Goal: Navigation & Orientation: Find specific page/section

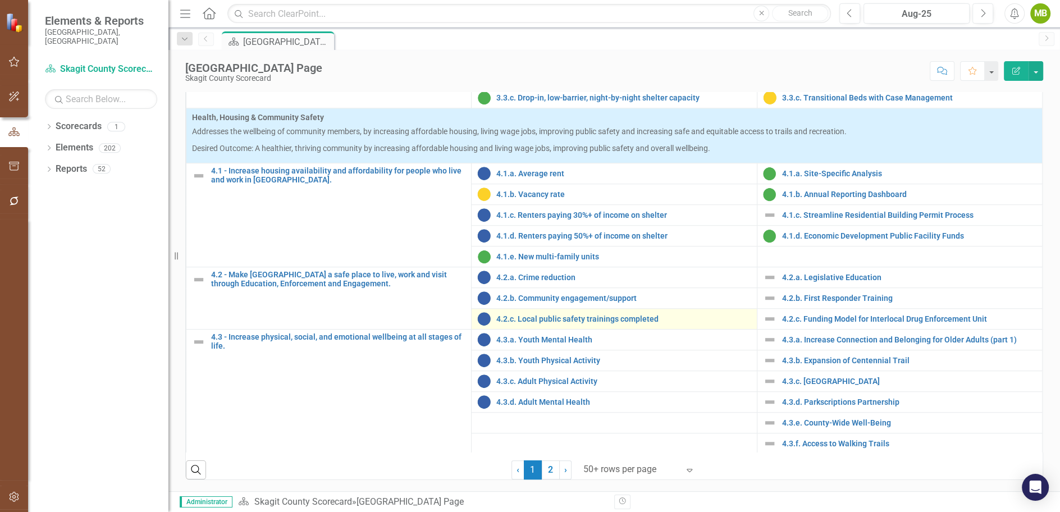
scroll to position [452, 0]
click at [613, 466] on div at bounding box center [631, 469] width 95 height 15
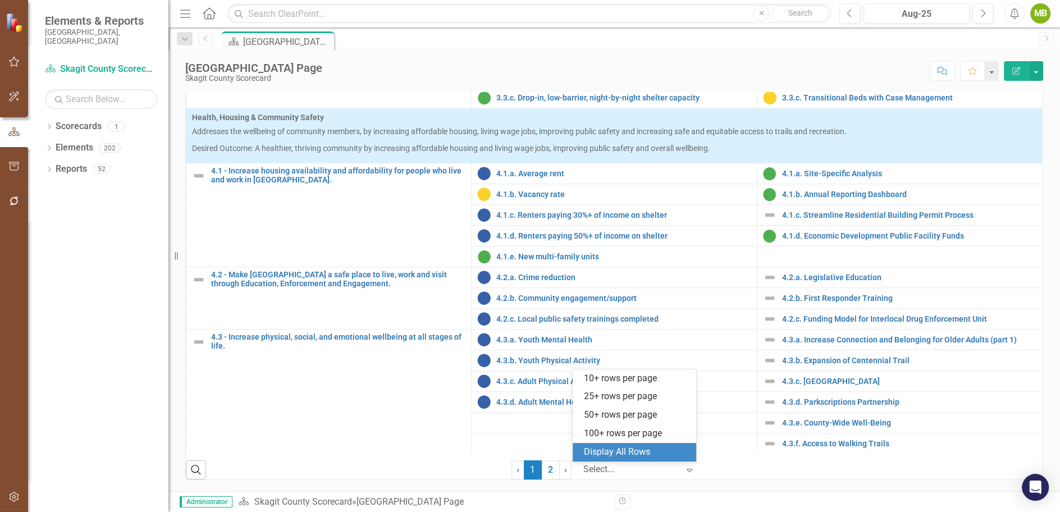
click at [612, 452] on div "Display All Rows" at bounding box center [637, 452] width 106 height 13
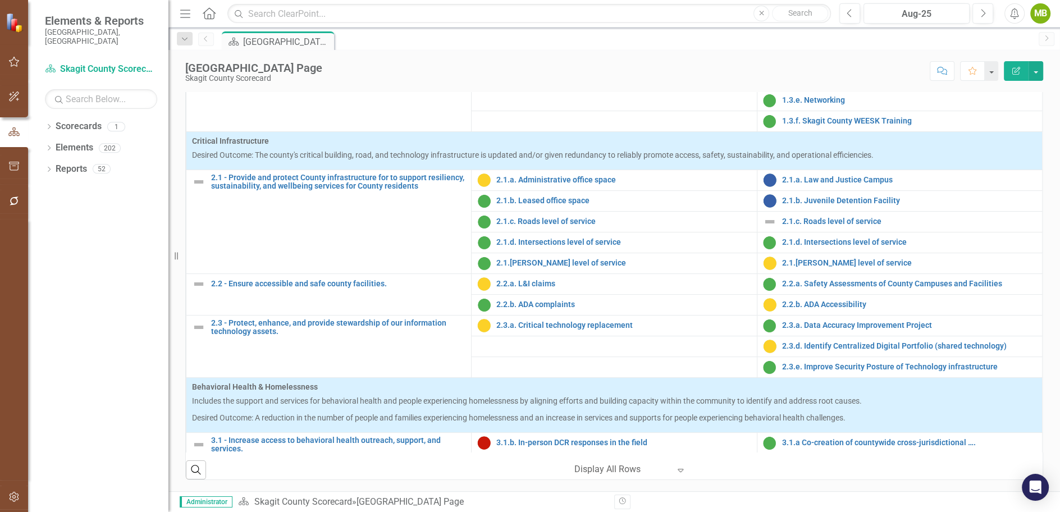
scroll to position [321, 0]
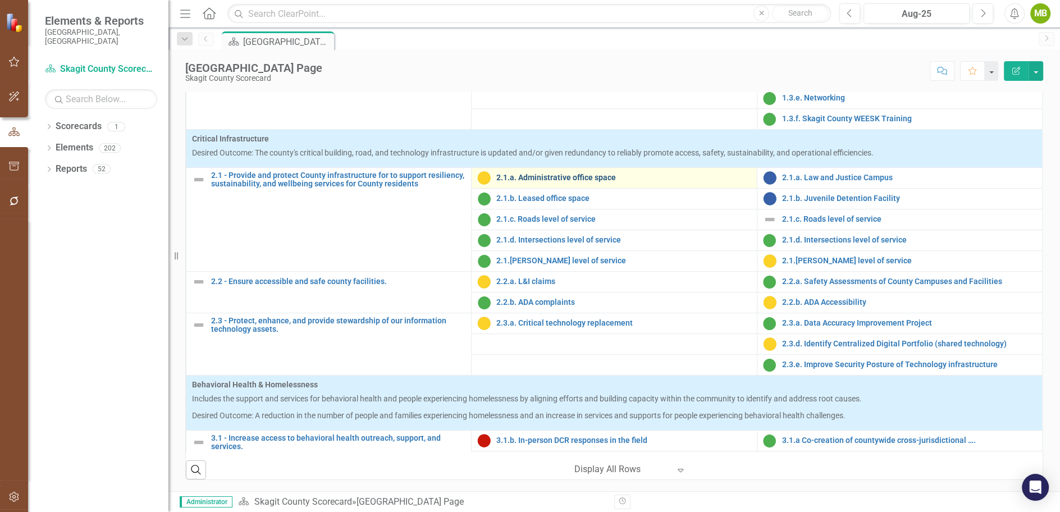
click at [547, 177] on link "2.1.a. Administrative office space" at bounding box center [624, 178] width 254 height 8
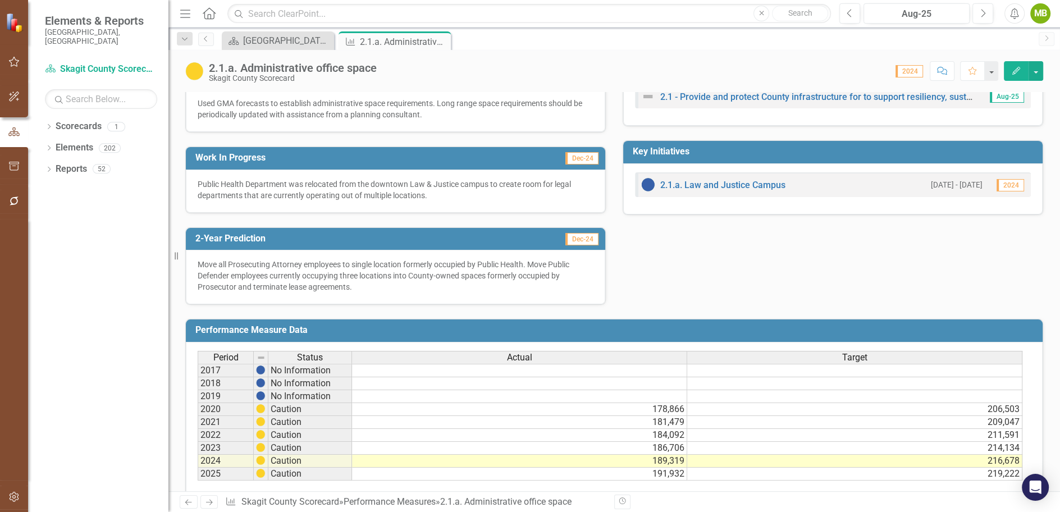
scroll to position [266, 0]
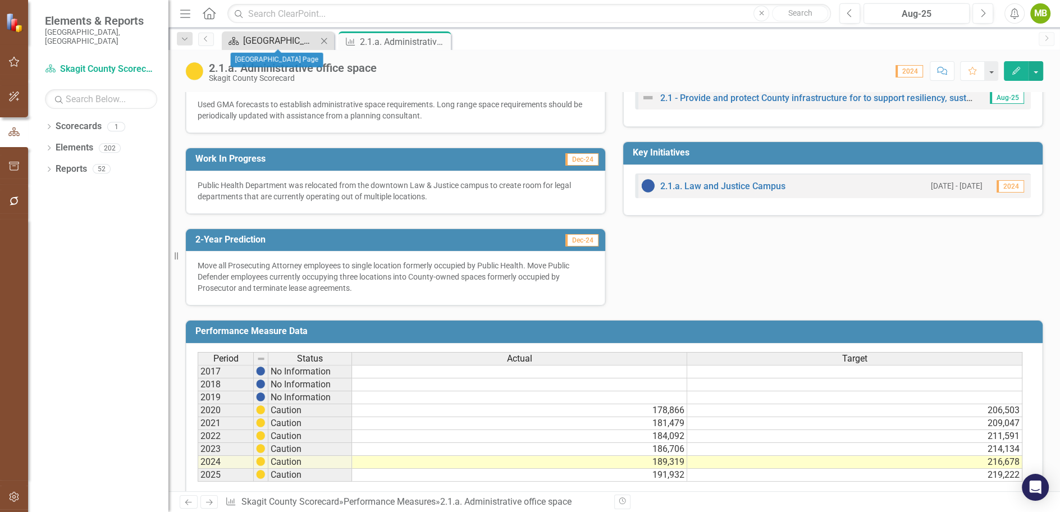
click at [261, 37] on div "[GEOGRAPHIC_DATA] Page" at bounding box center [280, 41] width 74 height 14
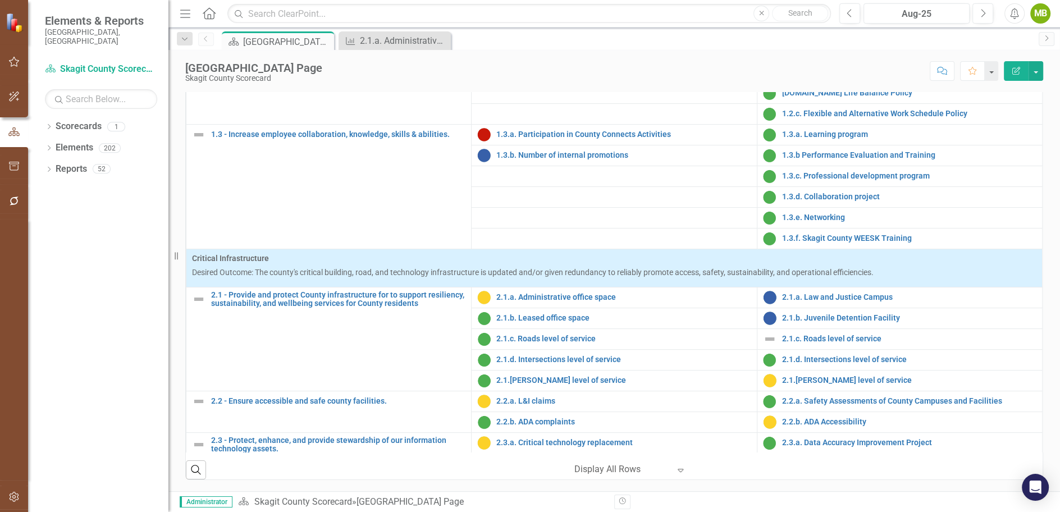
scroll to position [452, 0]
click at [824, 297] on link "2.1.a. Law and Justice Campus" at bounding box center [909, 297] width 254 height 8
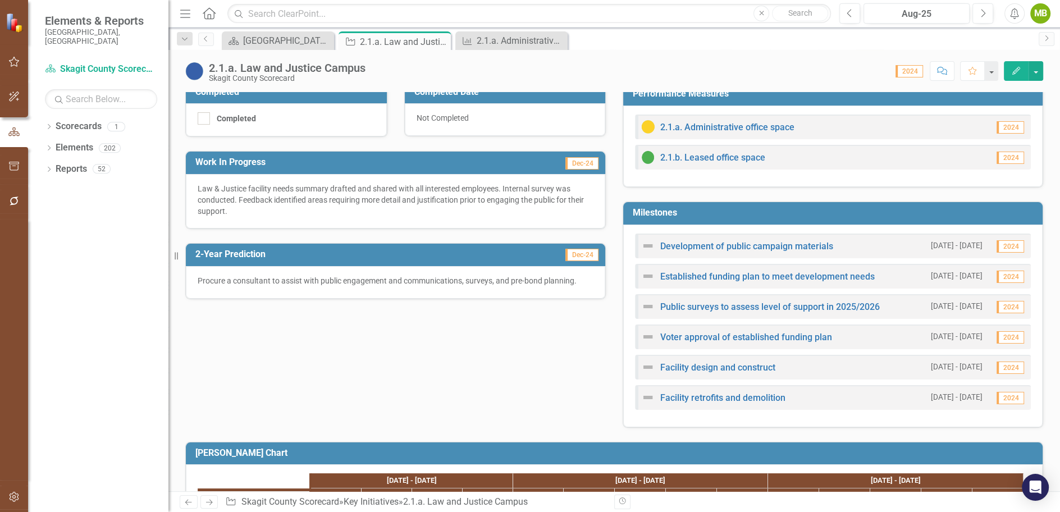
scroll to position [388, 0]
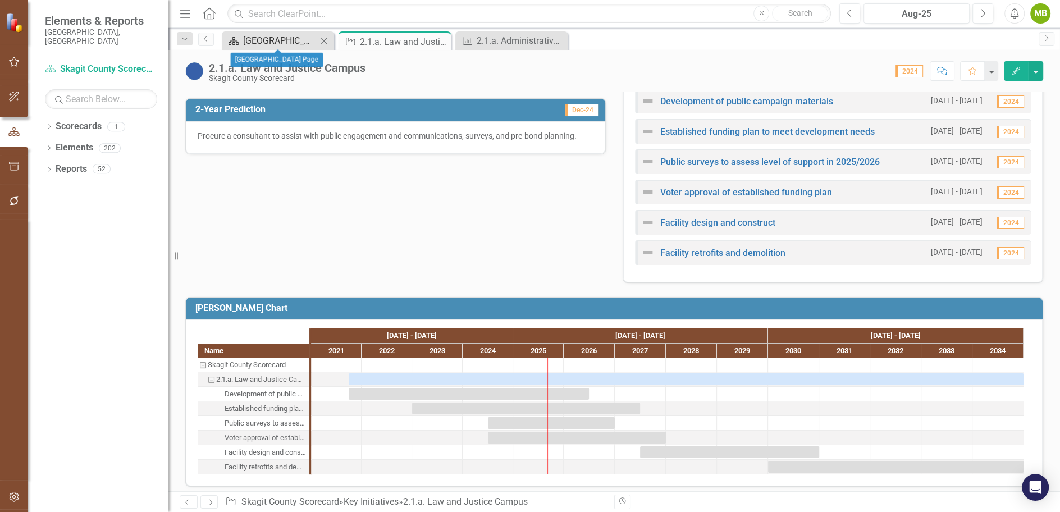
click at [296, 40] on div "[GEOGRAPHIC_DATA] Page" at bounding box center [280, 41] width 74 height 14
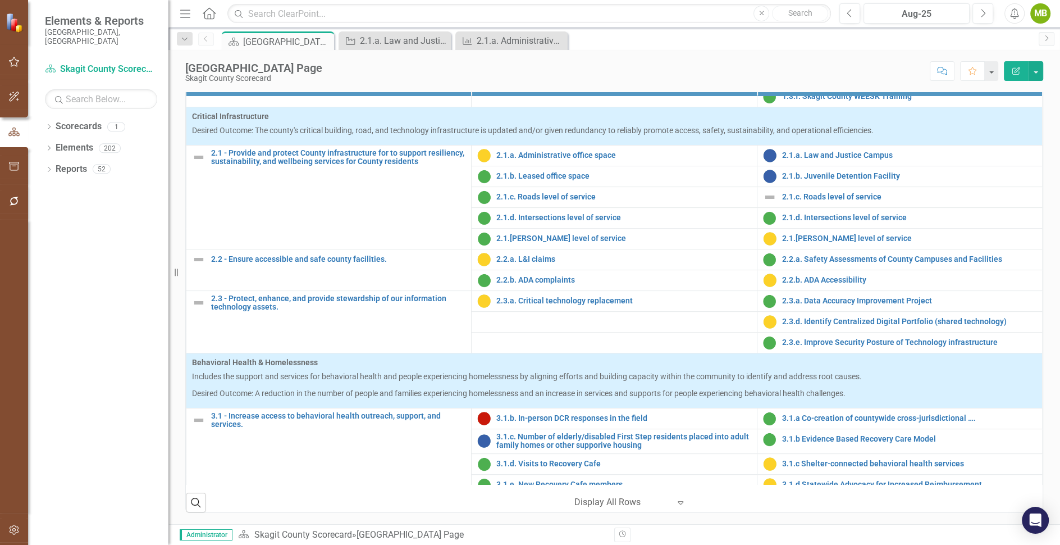
scroll to position [444, 0]
